Goal: Information Seeking & Learning: Understand process/instructions

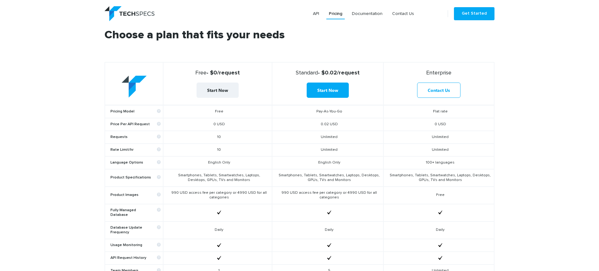
scroll to position [229, 0]
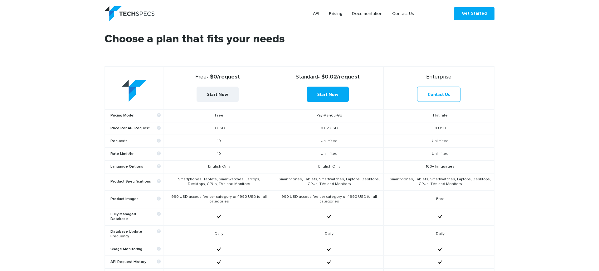
drag, startPoint x: 318, startPoint y: 128, endPoint x: 361, endPoint y: 139, distance: 44.5
click at [361, 139] on tbody "Pricing Model Free Pay-As-You-Go Flat rate Price Per API Request 0 USD 0.02 USD…" at bounding box center [299, 229] width 389 height 241
click at [361, 139] on td "Unlimited" at bounding box center [327, 141] width 111 height 13
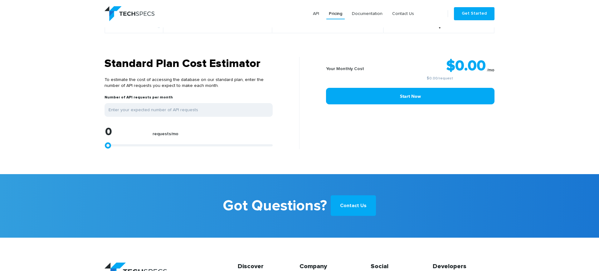
scroll to position [546, 0]
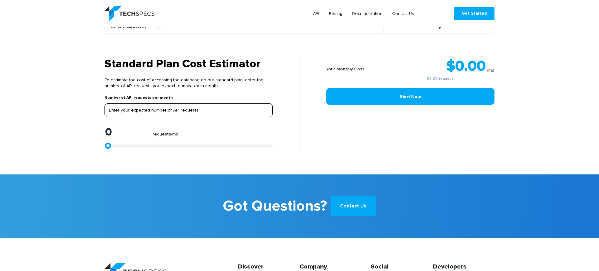
click at [140, 108] on input "tel" at bounding box center [188, 111] width 168 height 14
type input "5"
type input "50"
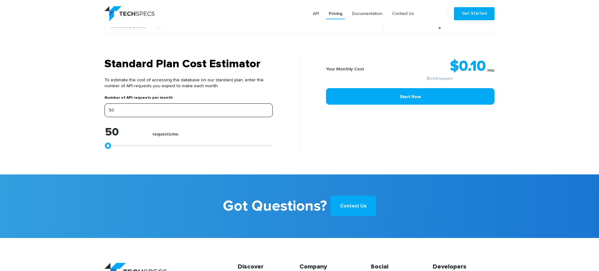
type input "500"
type input "5000"
type input "50000"
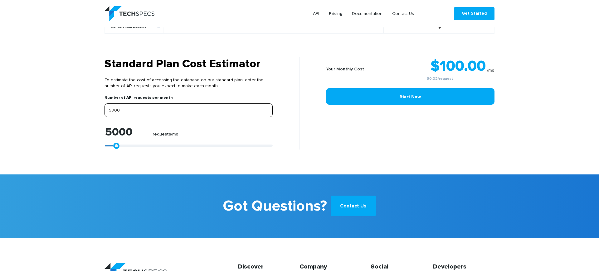
type input "50000"
type input "5000"
type input "500"
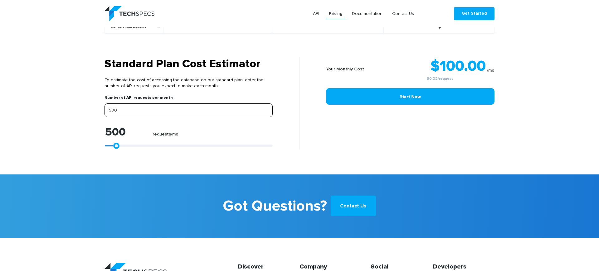
type input "5000"
type input "50000"
type input "9"
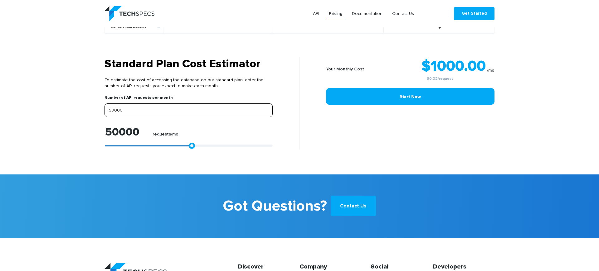
type input "9"
type input "99"
type input "999"
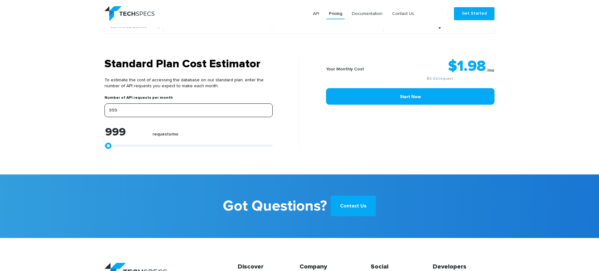
type input "9999"
type input "99999"
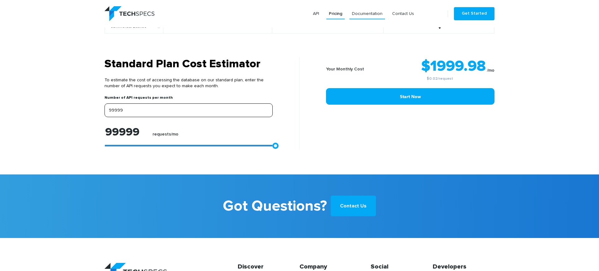
type input "99999"
click at [375, 13] on link "Documentation" at bounding box center [367, 13] width 36 height 11
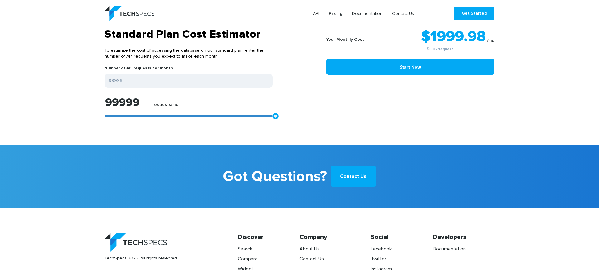
scroll to position [525, 0]
